Goal: Task Accomplishment & Management: Use online tool/utility

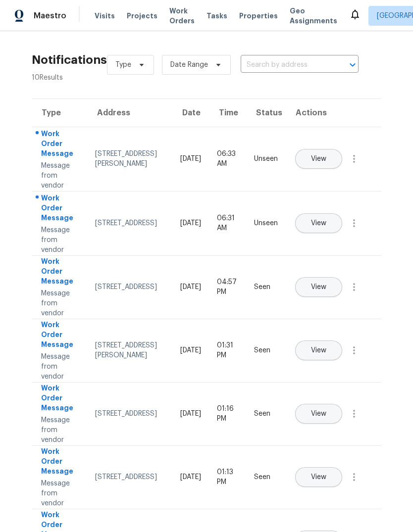
scroll to position [199, 0]
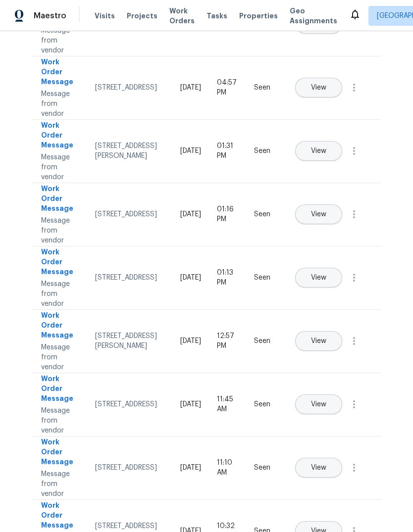
click at [251, 14] on span "Properties" at bounding box center [258, 16] width 39 height 10
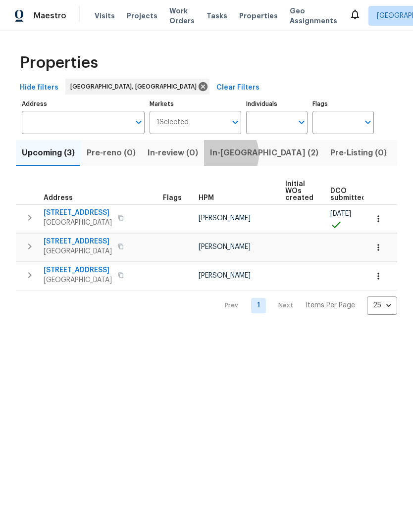
click at [217, 155] on span "In-[GEOGRAPHIC_DATA] (2)" at bounding box center [264, 153] width 108 height 14
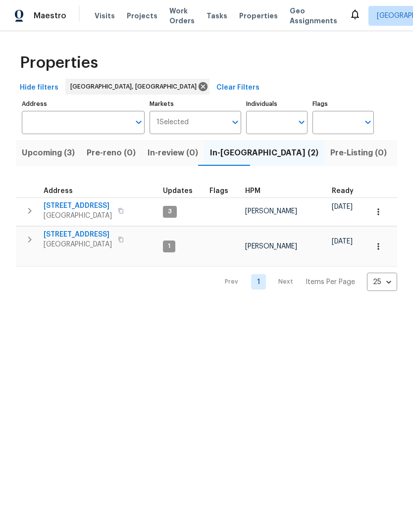
click at [29, 214] on icon "button" at bounding box center [29, 211] width 3 height 6
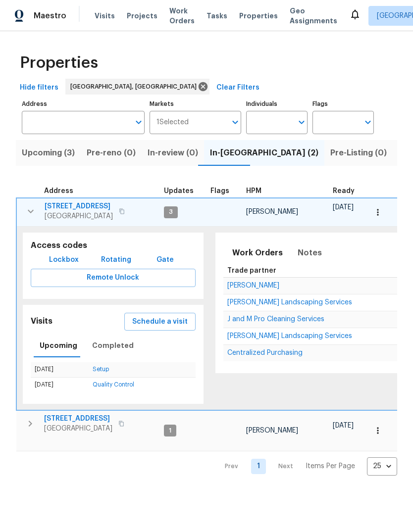
click at [149, 322] on span "Schedule a visit" at bounding box center [159, 322] width 55 height 12
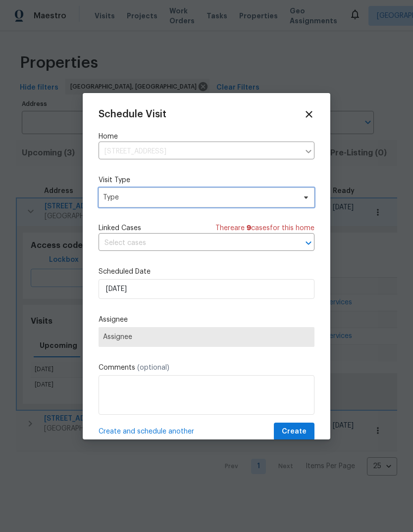
click at [136, 202] on span "Type" at bounding box center [199, 197] width 192 height 10
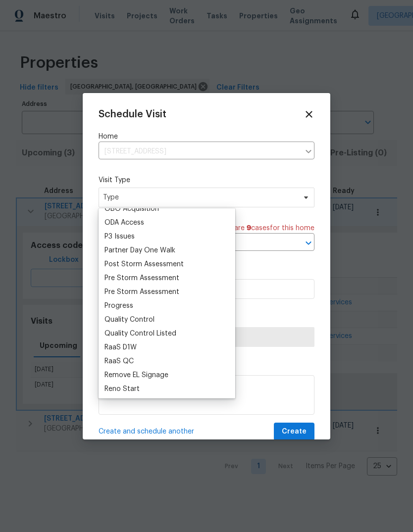
scroll to position [580, 0]
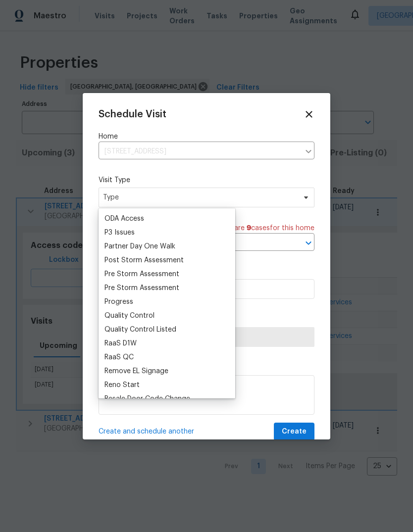
click at [121, 302] on div "Progress" at bounding box center [118, 302] width 29 height 10
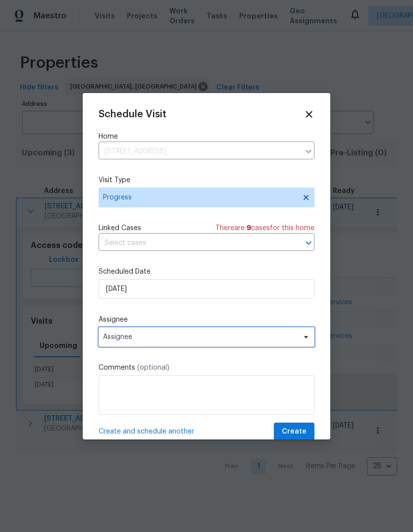
click at [132, 340] on span "Assignee" at bounding box center [200, 337] width 194 height 8
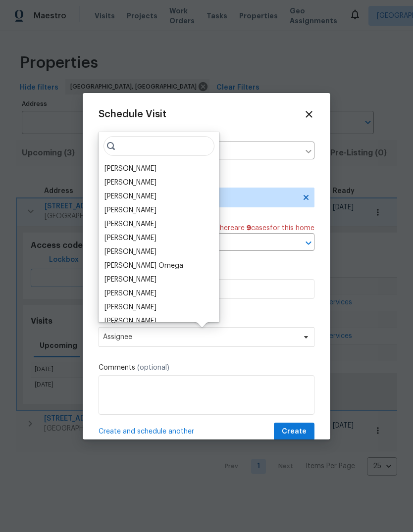
click at [141, 168] on div "[PERSON_NAME]" at bounding box center [130, 169] width 52 height 10
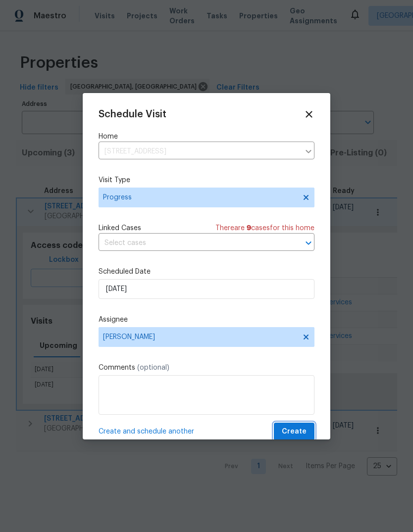
click at [294, 431] on span "Create" at bounding box center [293, 431] width 25 height 12
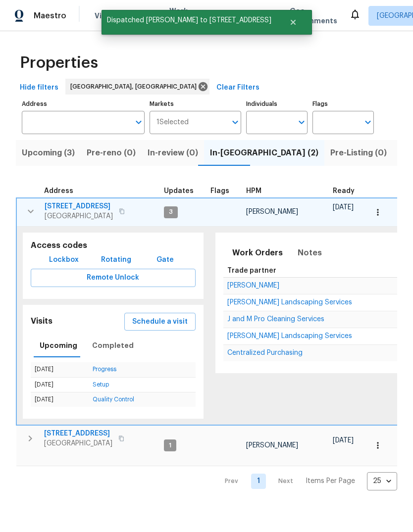
click at [28, 216] on icon "button" at bounding box center [31, 211] width 12 height 12
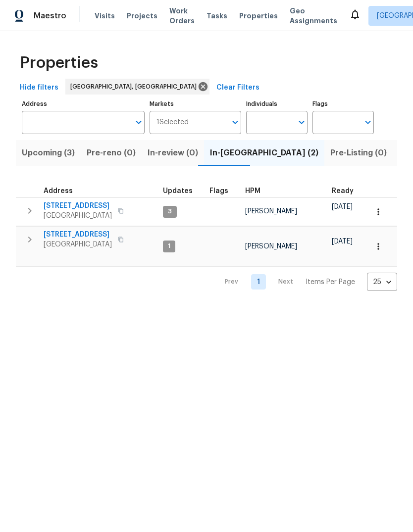
click at [41, 165] on button "Upcoming (3)" at bounding box center [48, 153] width 65 height 26
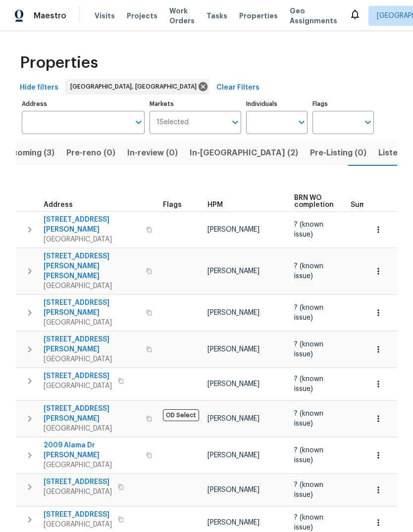
click at [103, 11] on span "Visits" at bounding box center [104, 16] width 20 height 10
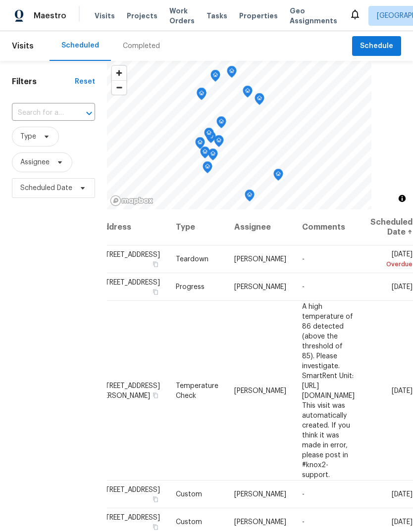
scroll to position [0, 89]
click at [0, 0] on icon at bounding box center [0, 0] width 0 height 0
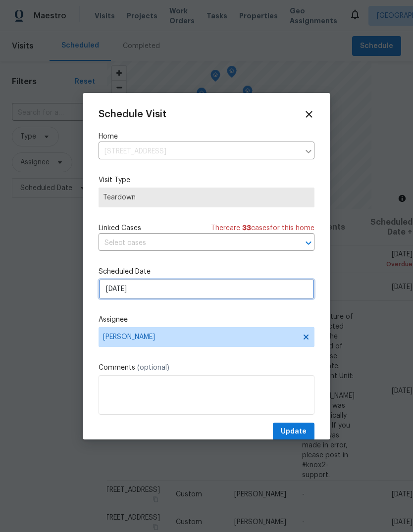
click at [120, 287] on input "[DATE]" at bounding box center [206, 289] width 216 height 20
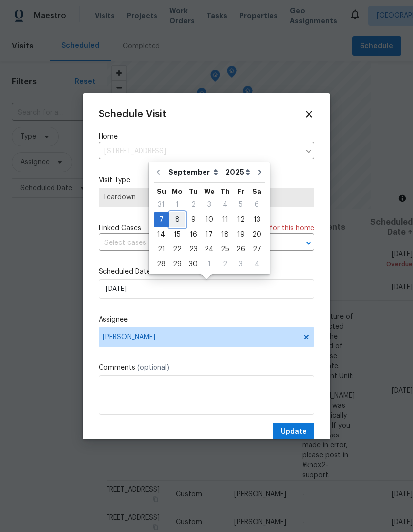
click at [175, 217] on div "8" at bounding box center [177, 220] width 16 height 14
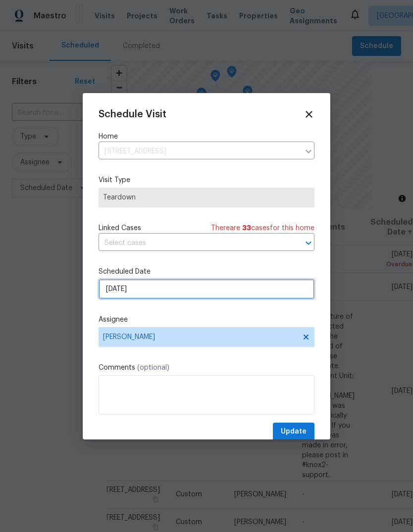
click at [115, 285] on input "[DATE]" at bounding box center [206, 289] width 216 height 20
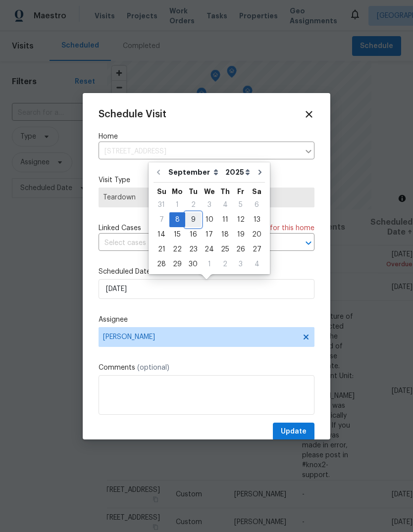
click at [189, 223] on div "9" at bounding box center [193, 220] width 16 height 14
type input "[DATE]"
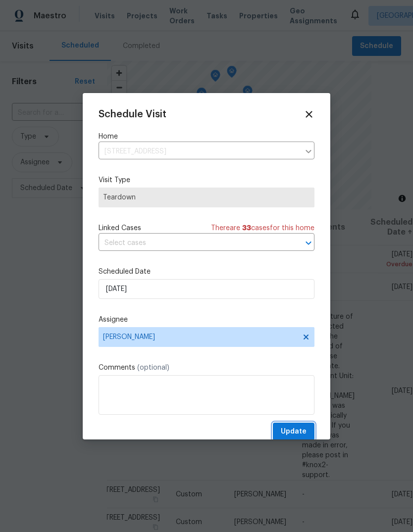
click at [293, 428] on span "Update" at bounding box center [293, 431] width 26 height 12
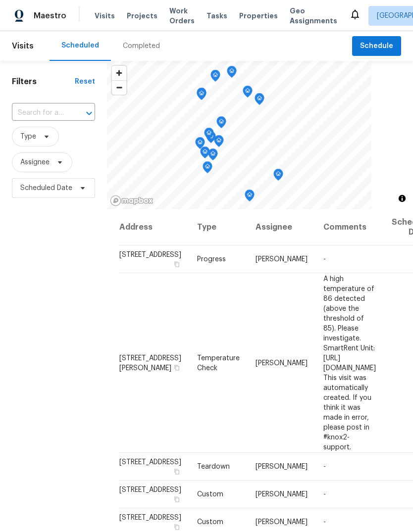
scroll to position [0, 0]
click at [171, 13] on span "Work Orders" at bounding box center [181, 16] width 25 height 20
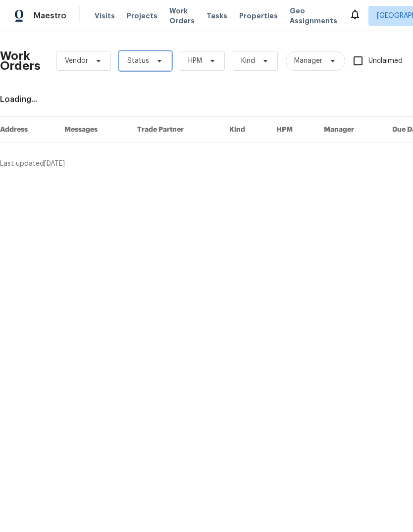
click at [155, 60] on icon at bounding box center [159, 61] width 8 height 8
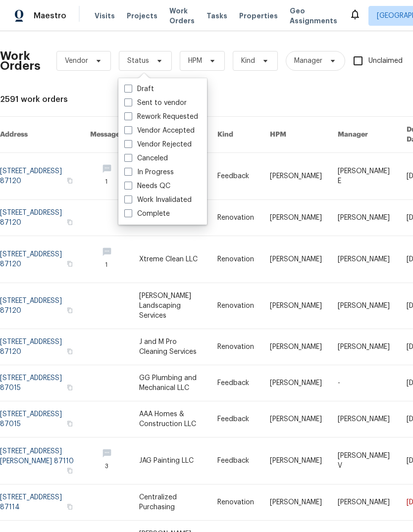
click at [161, 185] on label "Needs QC" at bounding box center [147, 186] width 46 height 10
click at [131, 185] on input "Needs QC" at bounding box center [127, 184] width 6 height 6
checkbox input "true"
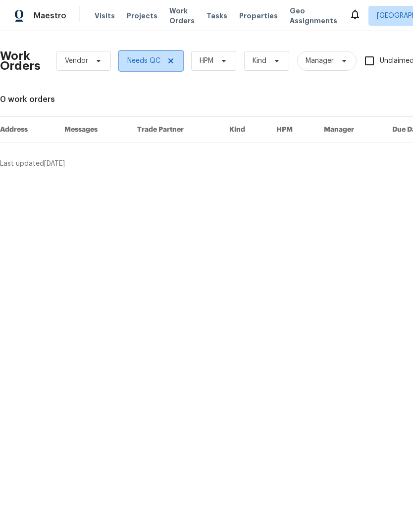
click at [171, 61] on icon at bounding box center [171, 61] width 8 height 8
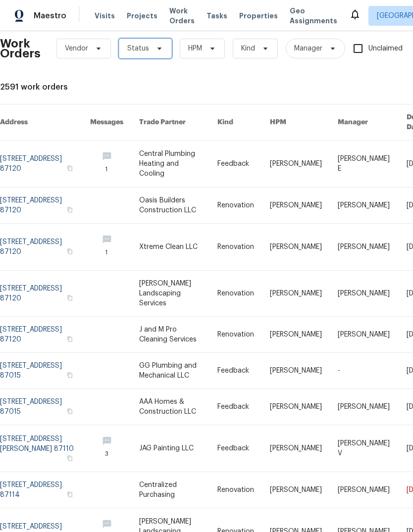
scroll to position [12, 0]
click at [168, 353] on link at bounding box center [178, 371] width 79 height 36
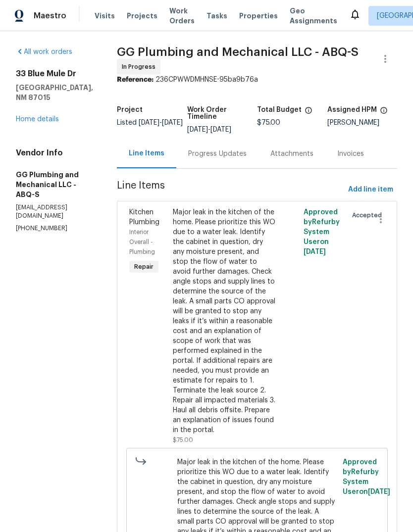
click at [234, 149] on div "Progress Updates" at bounding box center [217, 154] width 58 height 10
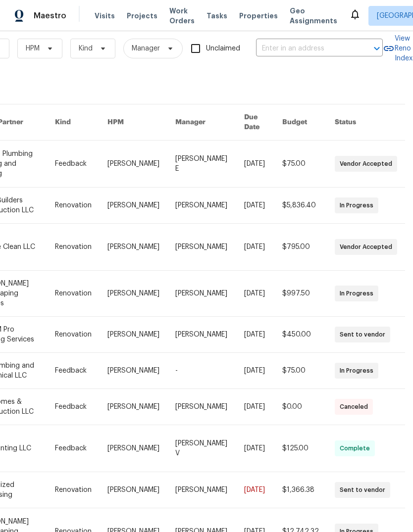
scroll to position [12, 163]
click at [106, 425] on link at bounding box center [81, 448] width 52 height 47
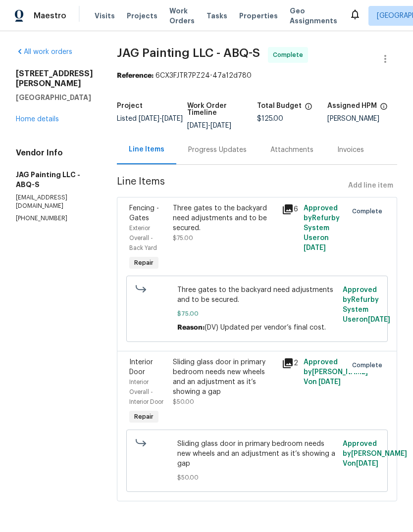
click at [287, 207] on icon at bounding box center [287, 209] width 10 height 10
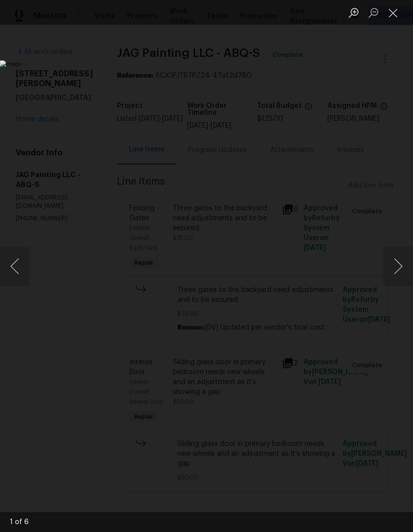
click at [395, 15] on button "Close lightbox" at bounding box center [393, 12] width 20 height 17
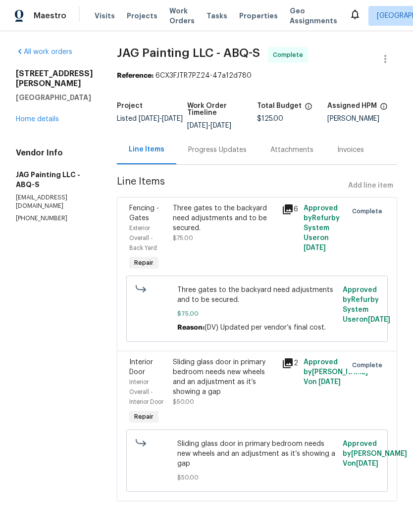
click at [285, 368] on icon at bounding box center [287, 363] width 10 height 10
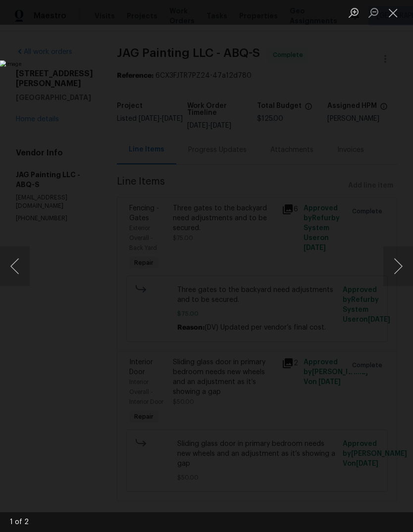
click at [404, 262] on button "Next image" at bounding box center [398, 266] width 30 height 40
click at [30, 237] on img "Lightbox" at bounding box center [159, 265] width 319 height 411
click at [402, 267] on button "Next image" at bounding box center [398, 266] width 30 height 40
click at [407, 268] on button "Next image" at bounding box center [398, 266] width 30 height 40
click at [398, 269] on button "Next image" at bounding box center [398, 266] width 30 height 40
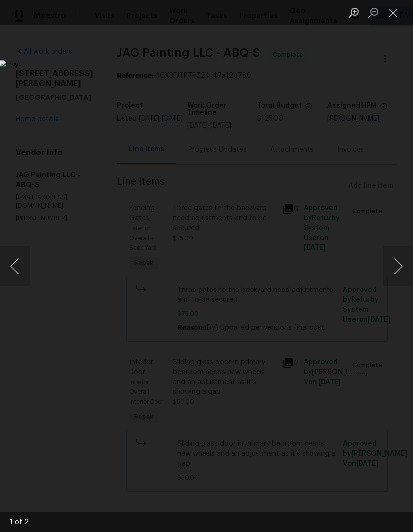
click at [397, 5] on button "Close lightbox" at bounding box center [393, 12] width 20 height 17
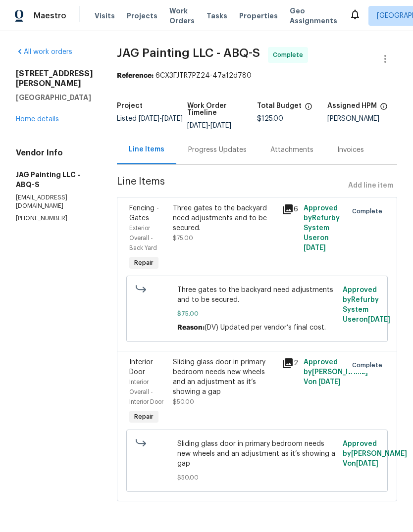
click at [289, 204] on icon at bounding box center [287, 209] width 12 height 12
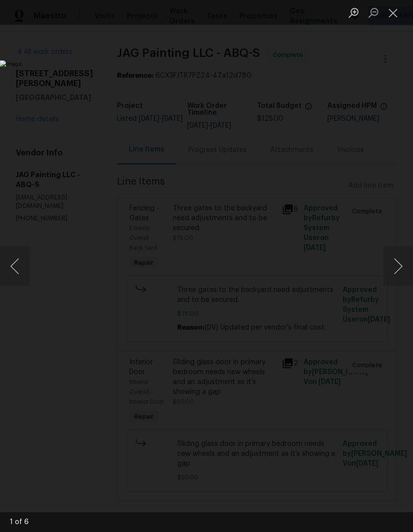
click at [400, 263] on button "Next image" at bounding box center [398, 266] width 30 height 40
click at [399, 264] on button "Next image" at bounding box center [398, 266] width 30 height 40
click at [398, 267] on button "Next image" at bounding box center [398, 266] width 30 height 40
click at [399, 260] on button "Next image" at bounding box center [398, 266] width 30 height 40
click at [396, 263] on button "Next image" at bounding box center [398, 266] width 30 height 40
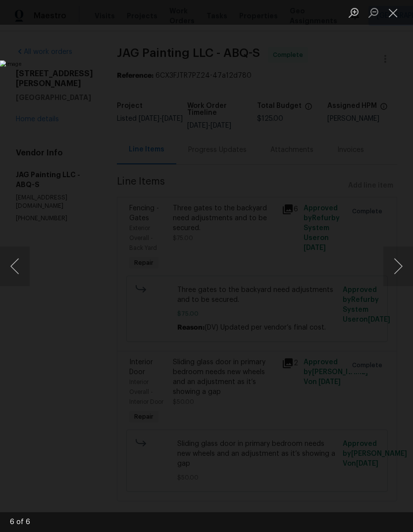
click at [400, 261] on button "Next image" at bounding box center [398, 266] width 30 height 40
click at [393, 9] on button "Close lightbox" at bounding box center [393, 12] width 20 height 17
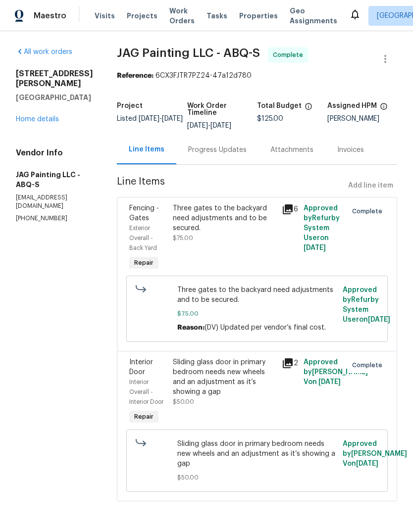
scroll to position [18, 0]
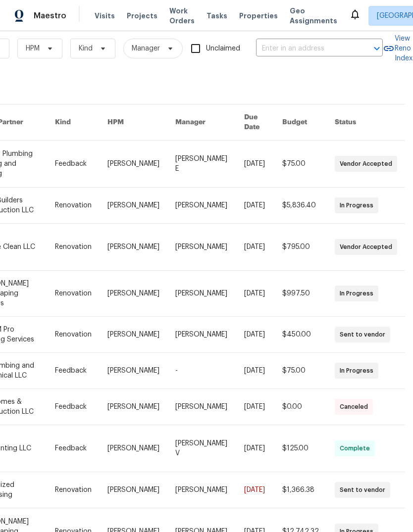
scroll to position [12, 163]
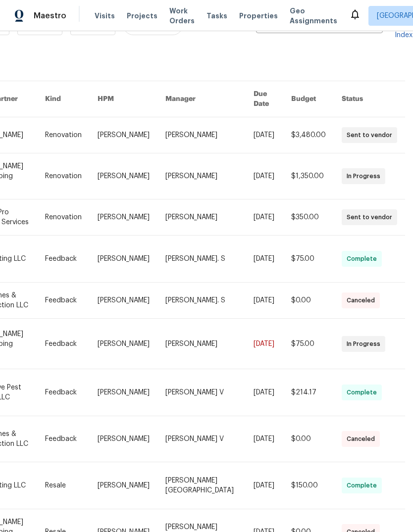
scroll to position [36, 163]
click at [34, 332] on link at bounding box center [8, 344] width 74 height 50
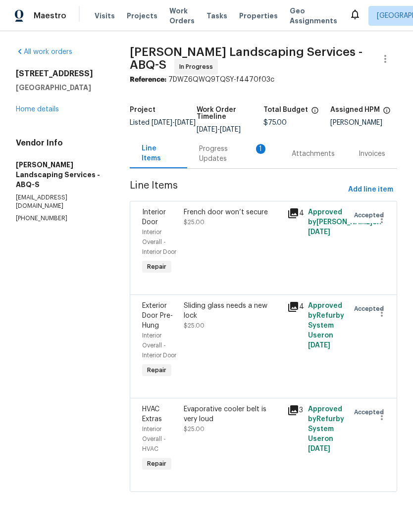
click at [221, 163] on div "Progress Updates 1" at bounding box center [233, 154] width 69 height 20
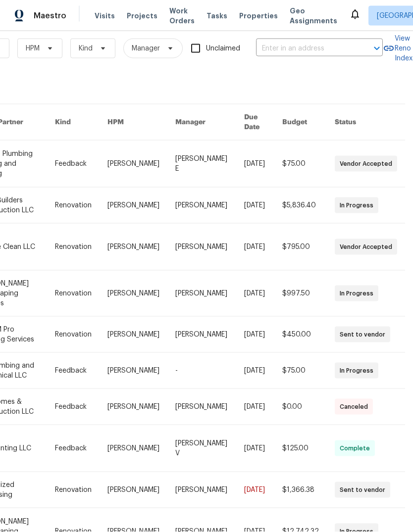
scroll to position [37, 0]
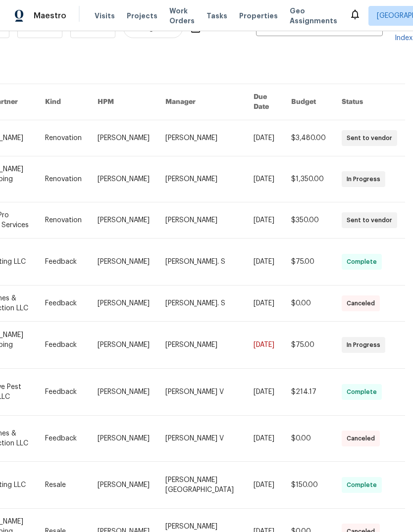
scroll to position [32, 163]
click at [396, 513] on div "Work Orders Vendor Status HPM Kind Manager Unclaimed ​ View Reno Index 2591 wor…" at bounding box center [206, 281] width 413 height 501
click at [394, 513] on div "Work Orders Vendor Status HPM Kind Manager Unclaimed ​ View Reno Index 2591 wor…" at bounding box center [117, 294] width 559 height 574
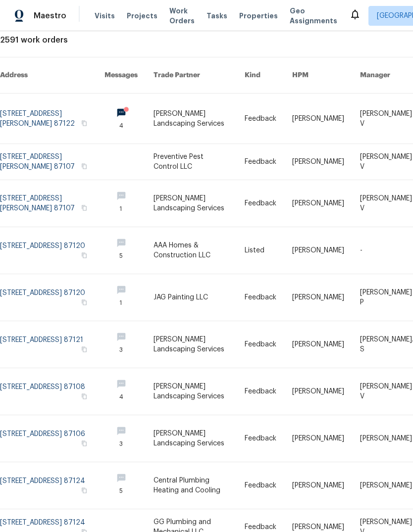
scroll to position [59, 0]
click at [138, 95] on link at bounding box center [128, 118] width 49 height 50
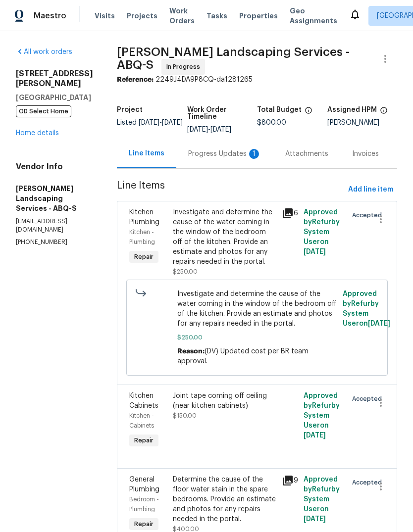
click at [217, 159] on div "Progress Updates 1" at bounding box center [224, 154] width 73 height 10
